Goal: Find specific page/section: Find specific page/section

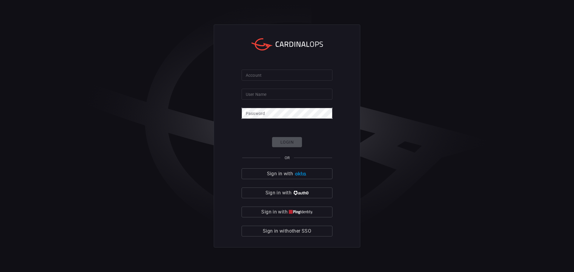
type input "[PERSON_NAME].[PERSON_NAME]"
click at [287, 230] on span "Sign in with other SSO" at bounding box center [287, 231] width 48 height 8
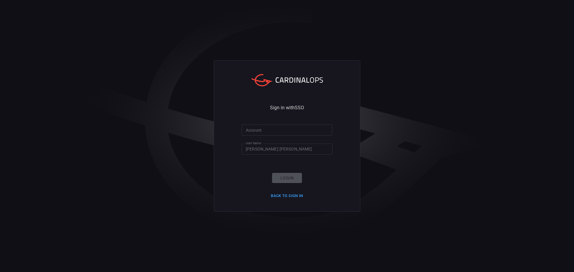
click at [269, 127] on input "Account" at bounding box center [287, 130] width 91 height 11
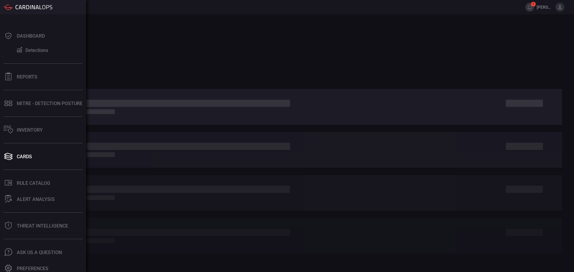
drag, startPoint x: 29, startPoint y: 182, endPoint x: 52, endPoint y: 191, distance: 24.7
click at [29, 182] on div "Rule Catalog" at bounding box center [33, 184] width 33 height 6
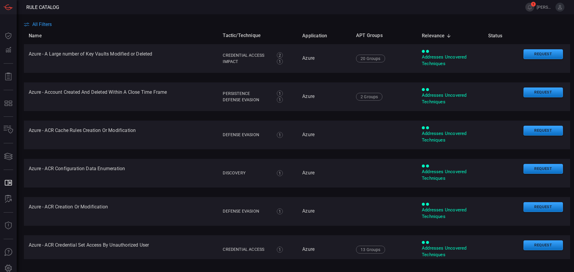
click at [41, 24] on span "All Filters" at bounding box center [41, 25] width 19 height 6
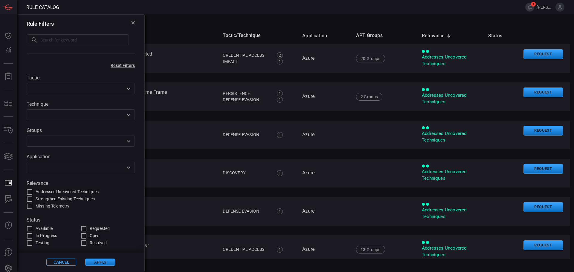
click at [70, 142] on input "text" at bounding box center [75, 141] width 95 height 7
click at [78, 35] on input "text" at bounding box center [84, 39] width 89 height 11
type input "brickstorm"
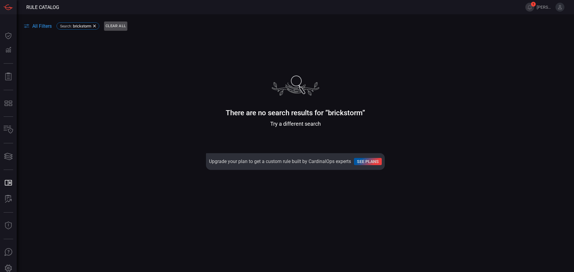
click at [113, 25] on button "Clear All" at bounding box center [115, 26] width 23 height 9
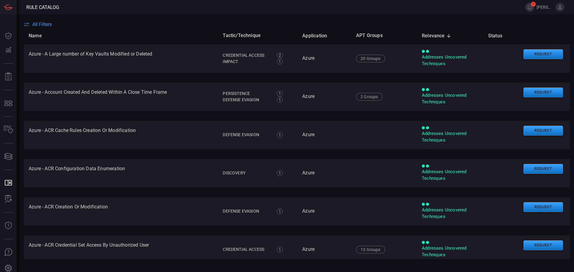
click at [40, 26] on span "All Filters" at bounding box center [41, 25] width 19 height 6
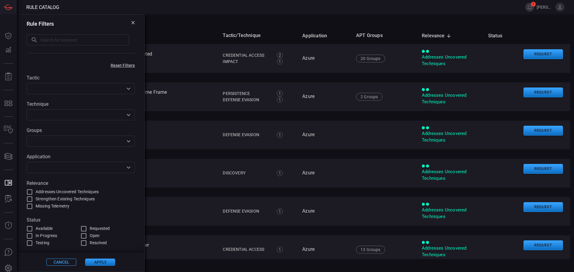
click at [53, 144] on input "text" at bounding box center [75, 141] width 95 height 7
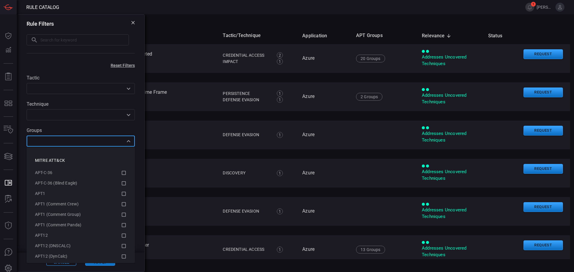
paste input "UNC5221"
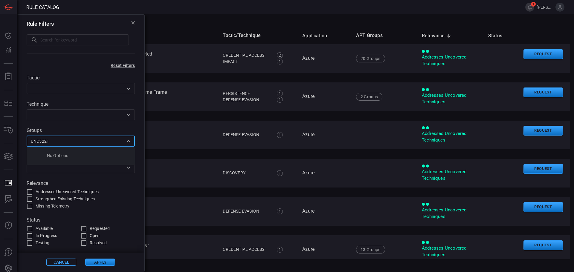
type input "UNC5221"
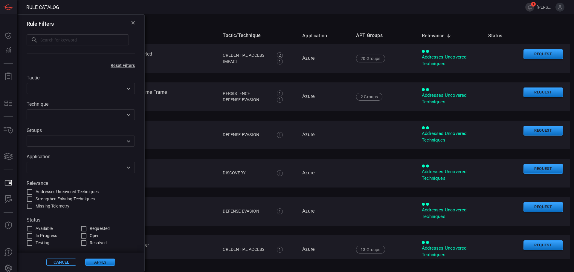
click at [51, 144] on input "text" at bounding box center [75, 141] width 95 height 7
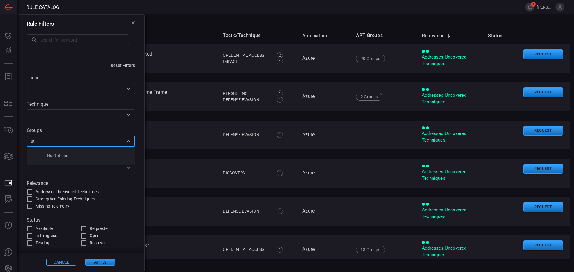
type input "u"
